Goal: Information Seeking & Learning: Check status

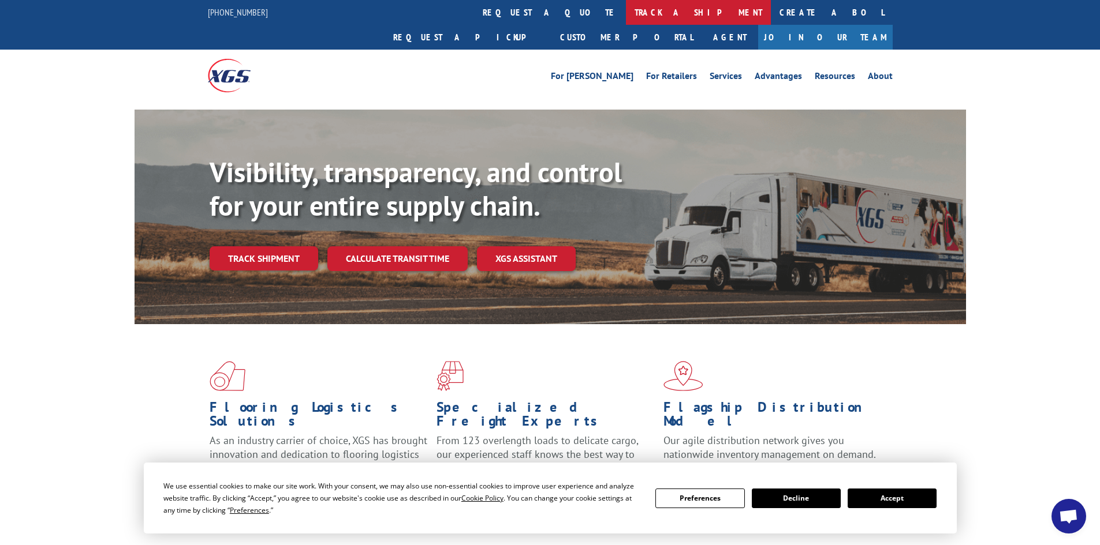
click at [626, 8] on link "track a shipment" at bounding box center [698, 12] width 145 height 25
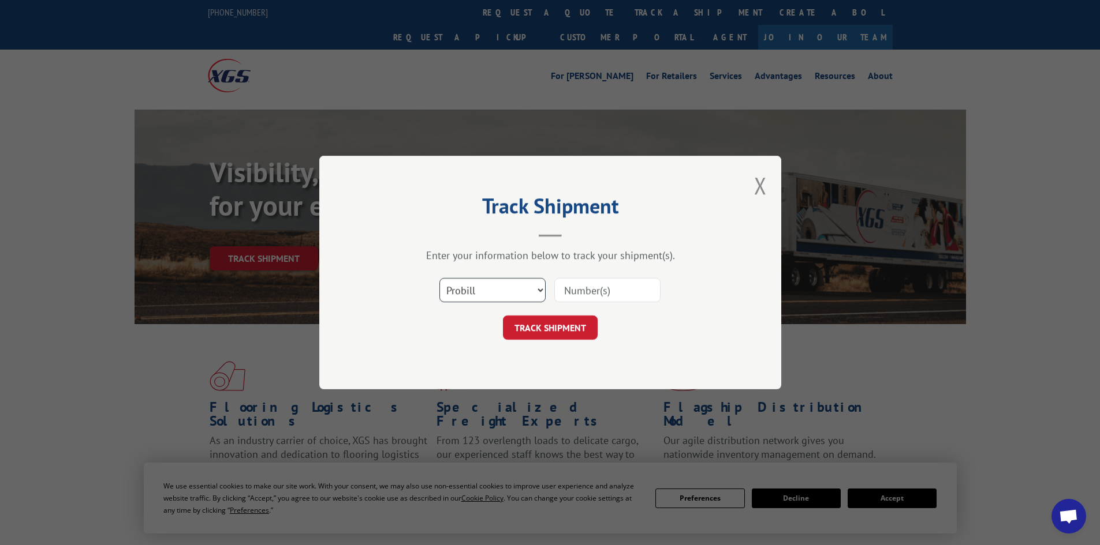
click at [484, 282] on select "Select category... Probill BOL PO" at bounding box center [492, 290] width 106 height 24
select select "po"
click at [439, 278] on select "Select category... Probill BOL PO" at bounding box center [492, 290] width 106 height 24
click at [573, 283] on input at bounding box center [607, 290] width 106 height 24
paste input "48544752"
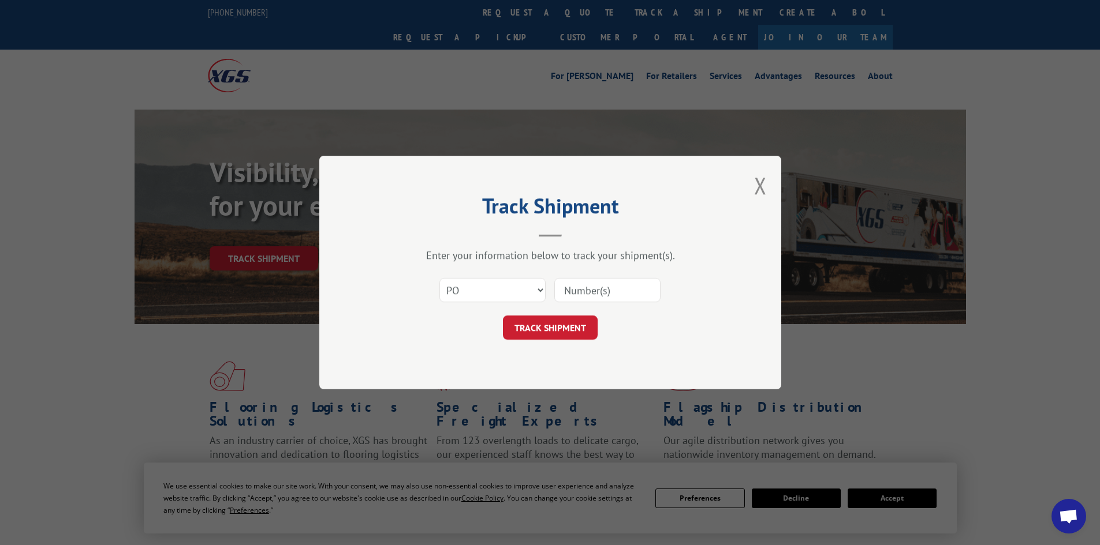
type input "48544752"
click button "TRACK SHIPMENT" at bounding box center [550, 328] width 95 height 24
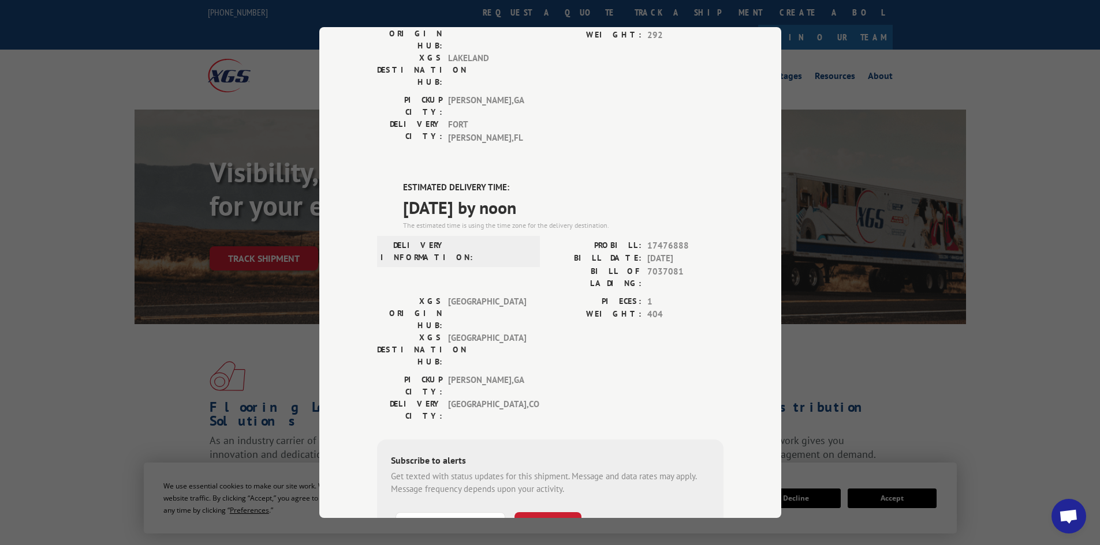
scroll to position [217, 0]
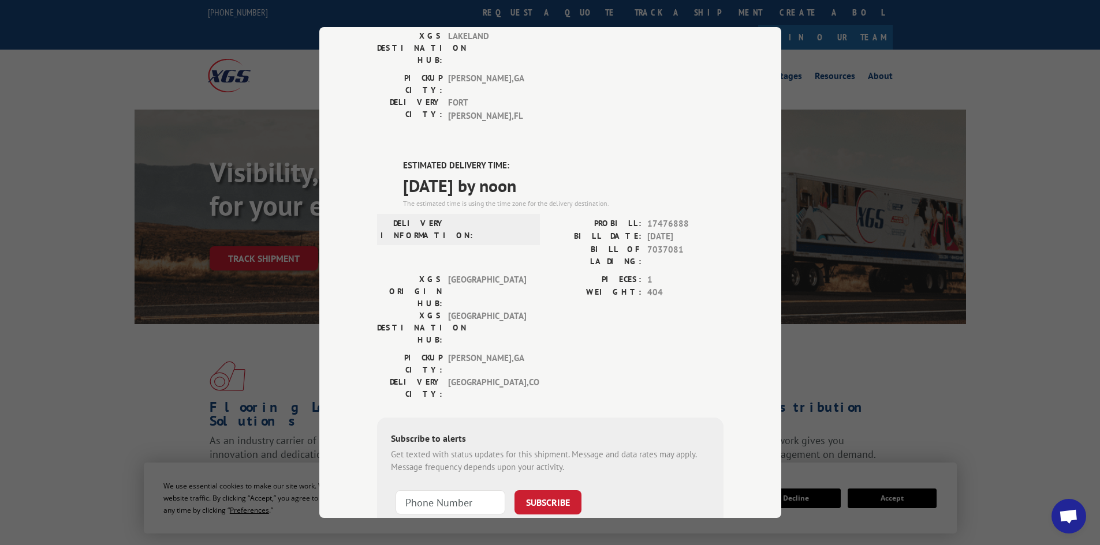
drag, startPoint x: 681, startPoint y: 207, endPoint x: 663, endPoint y: 79, distance: 129.9
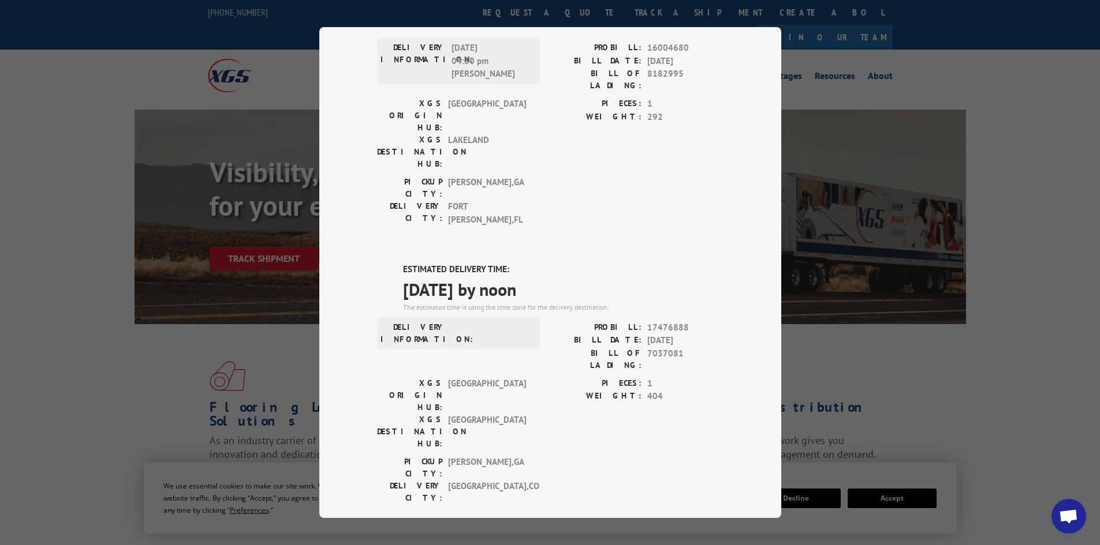
scroll to position [0, 0]
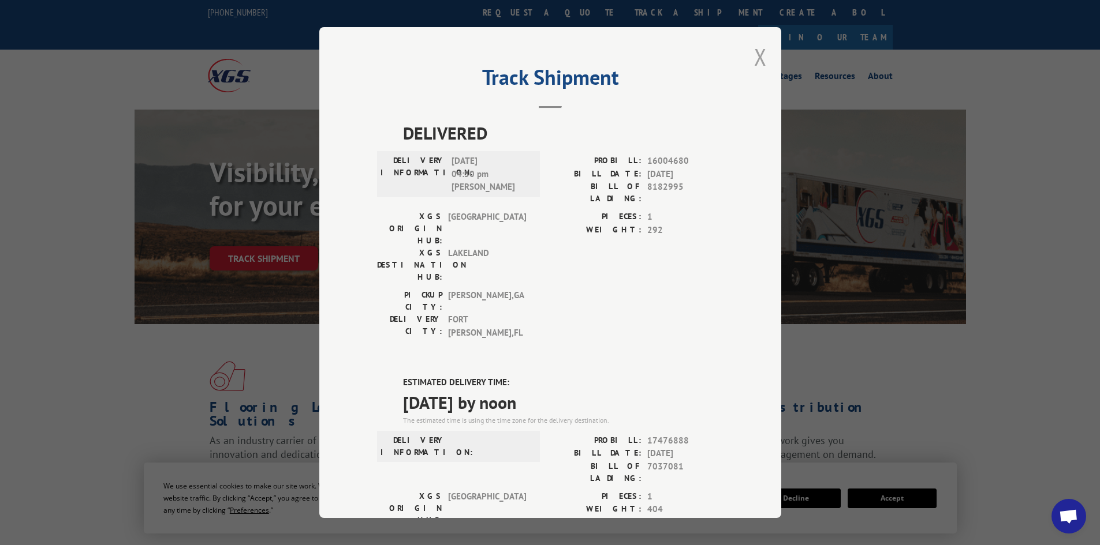
click at [756, 57] on button "Close modal" at bounding box center [760, 57] width 13 height 31
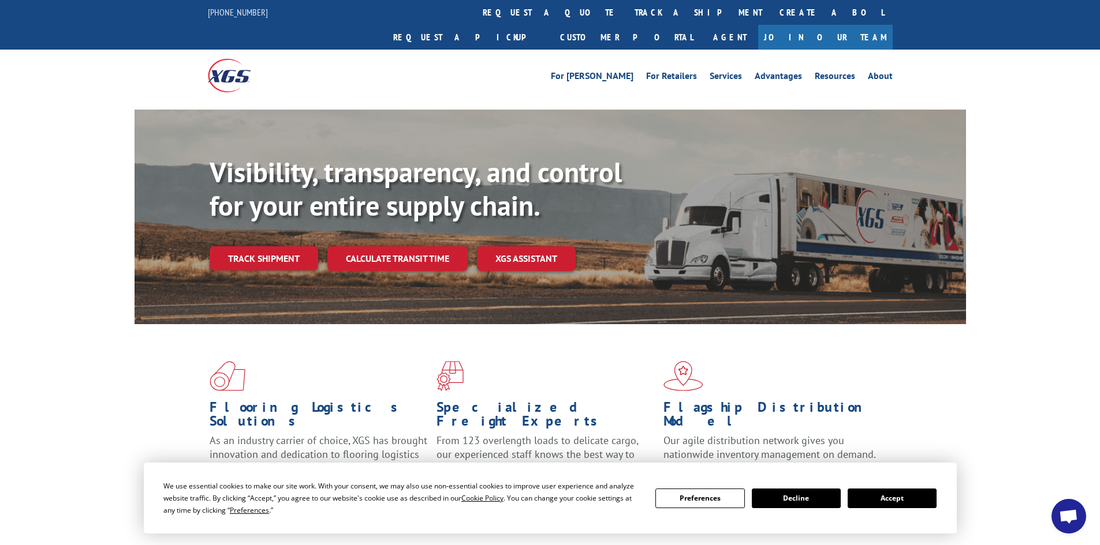
click at [626, 10] on link "track a shipment" at bounding box center [698, 12] width 145 height 25
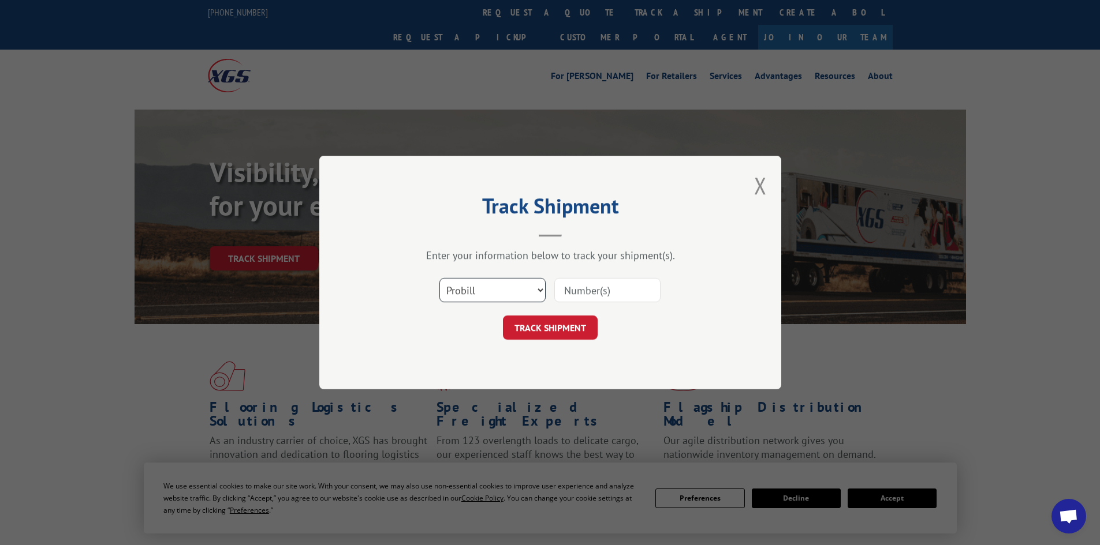
click at [498, 293] on select "Select category... Probill BOL PO" at bounding box center [492, 290] width 106 height 24
select select "po"
click at [439, 278] on select "Select category... Probill BOL PO" at bounding box center [492, 290] width 106 height 24
click at [585, 286] on input at bounding box center [607, 290] width 106 height 24
paste input "48544752"
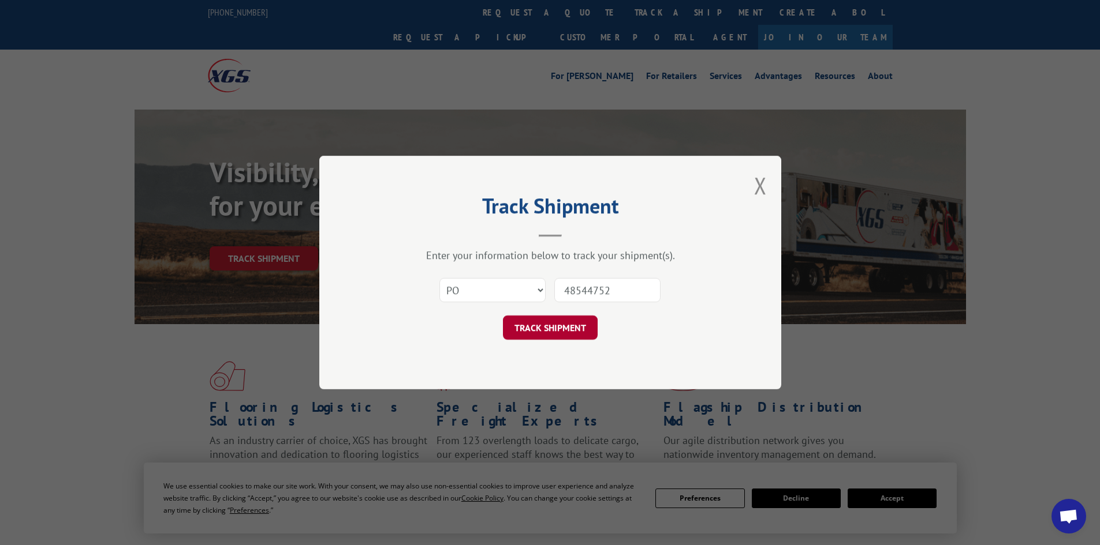
type input "48544752"
click at [544, 325] on button "TRACK SHIPMENT" at bounding box center [550, 328] width 95 height 24
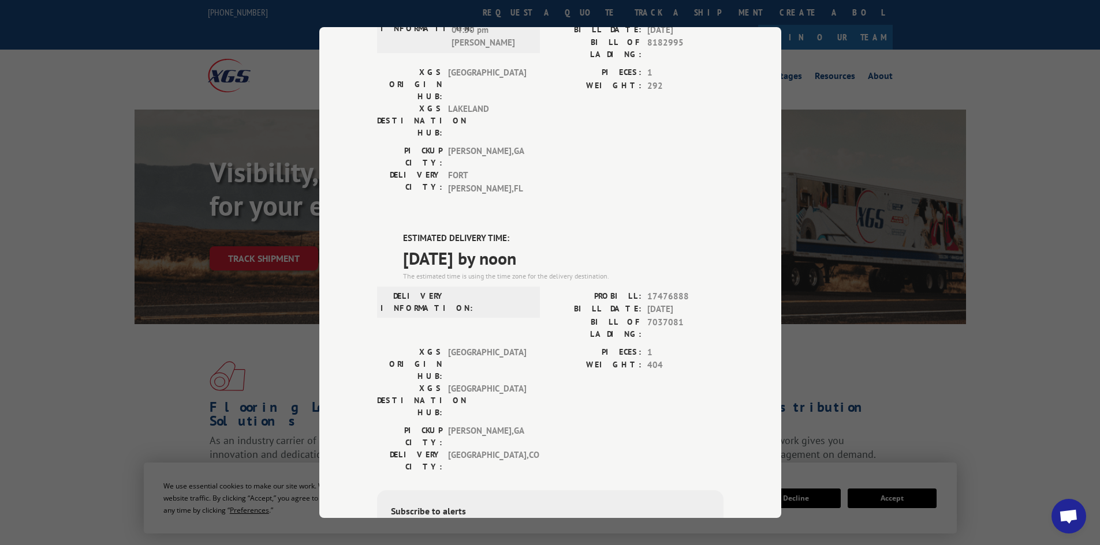
scroll to position [173, 0]
